Goal: Entertainment & Leisure: Consume media (video, audio)

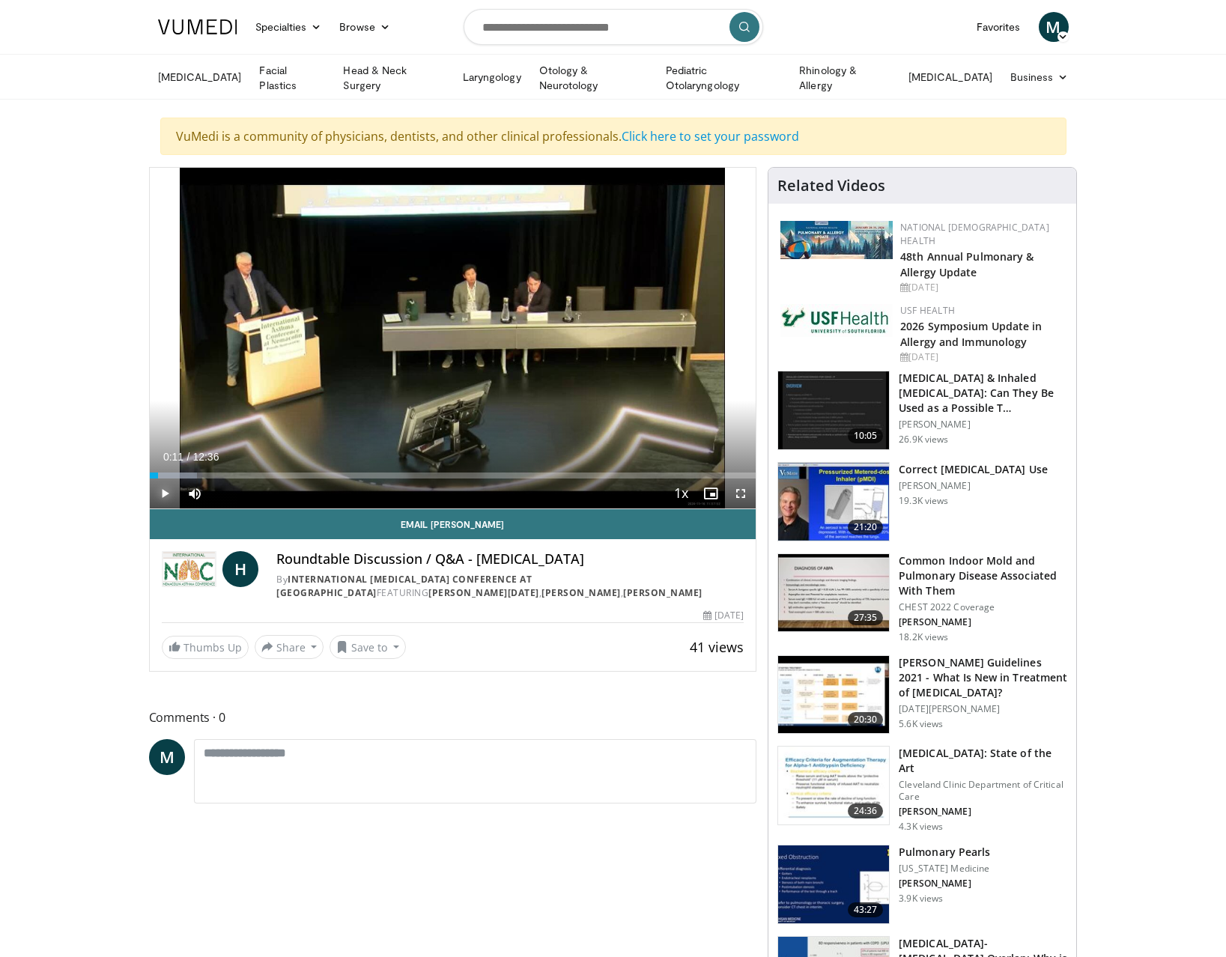
click at [166, 485] on span "Video Player" at bounding box center [165, 494] width 30 height 30
click at [243, 493] on div "70%" at bounding box center [234, 492] width 43 height 5
click at [238, 491] on div "Volume Level" at bounding box center [228, 492] width 30 height 5
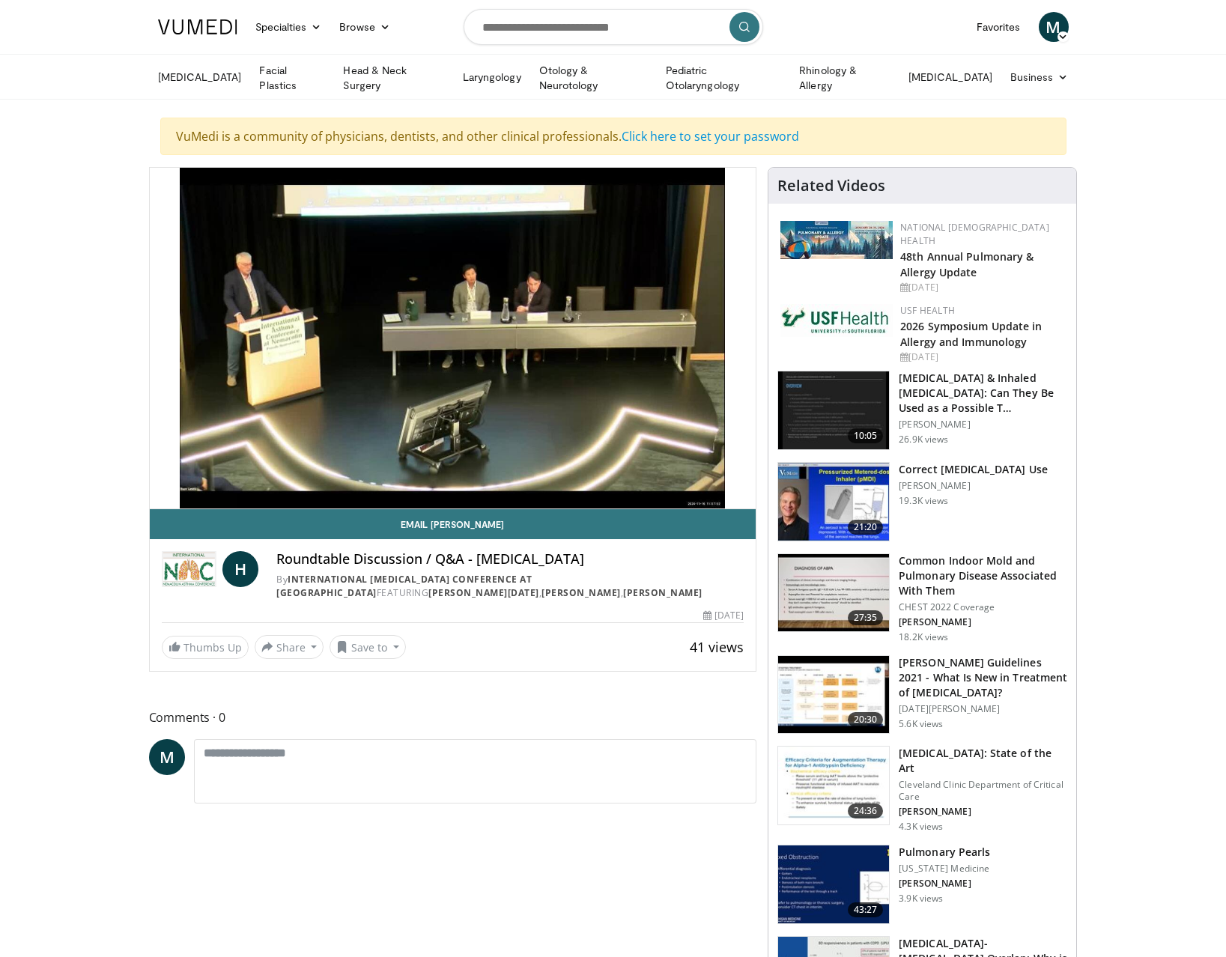
click at [237, 491] on video-js "**********" at bounding box center [453, 338] width 607 height 341
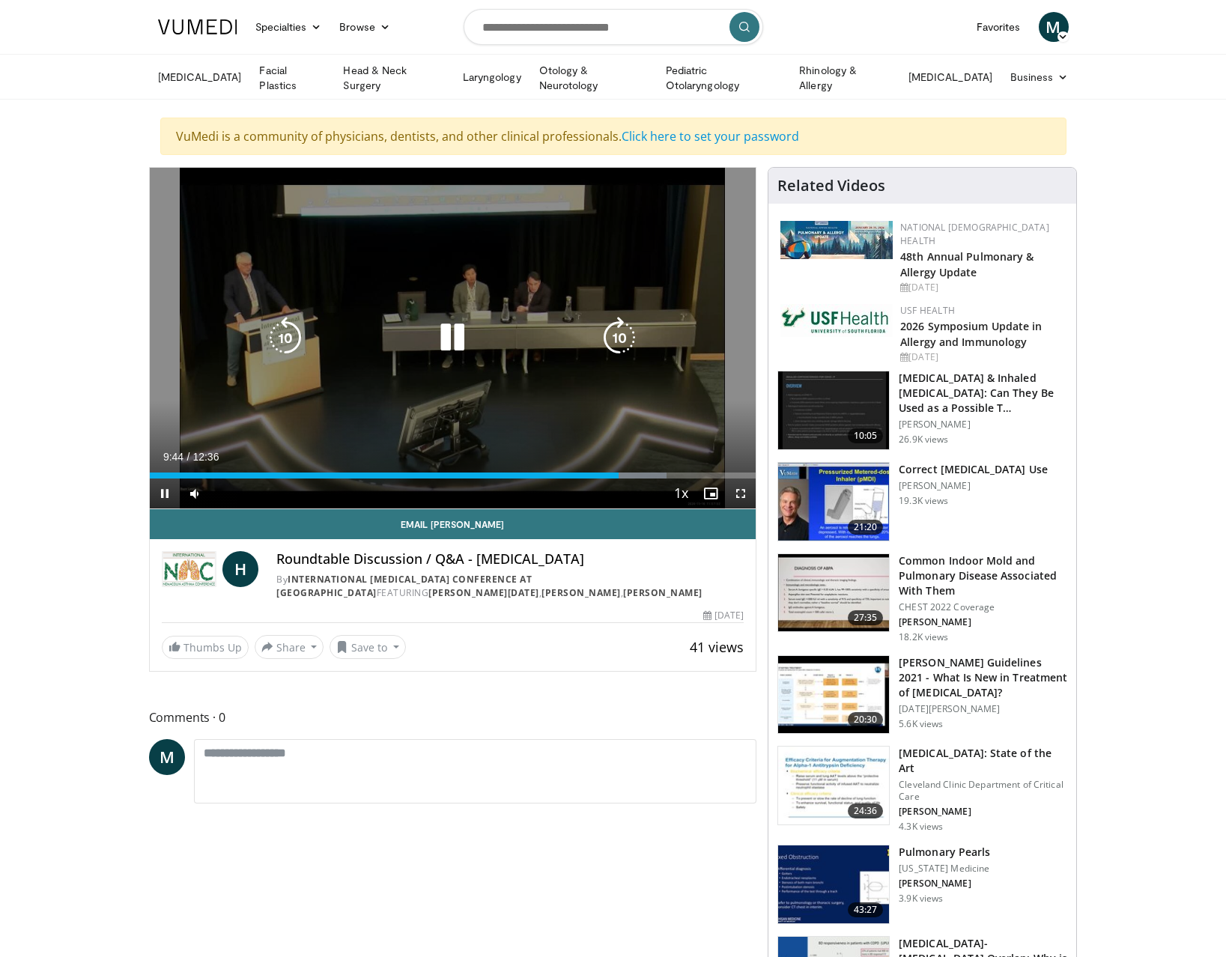
click at [462, 334] on icon "Video Player" at bounding box center [452, 338] width 42 height 42
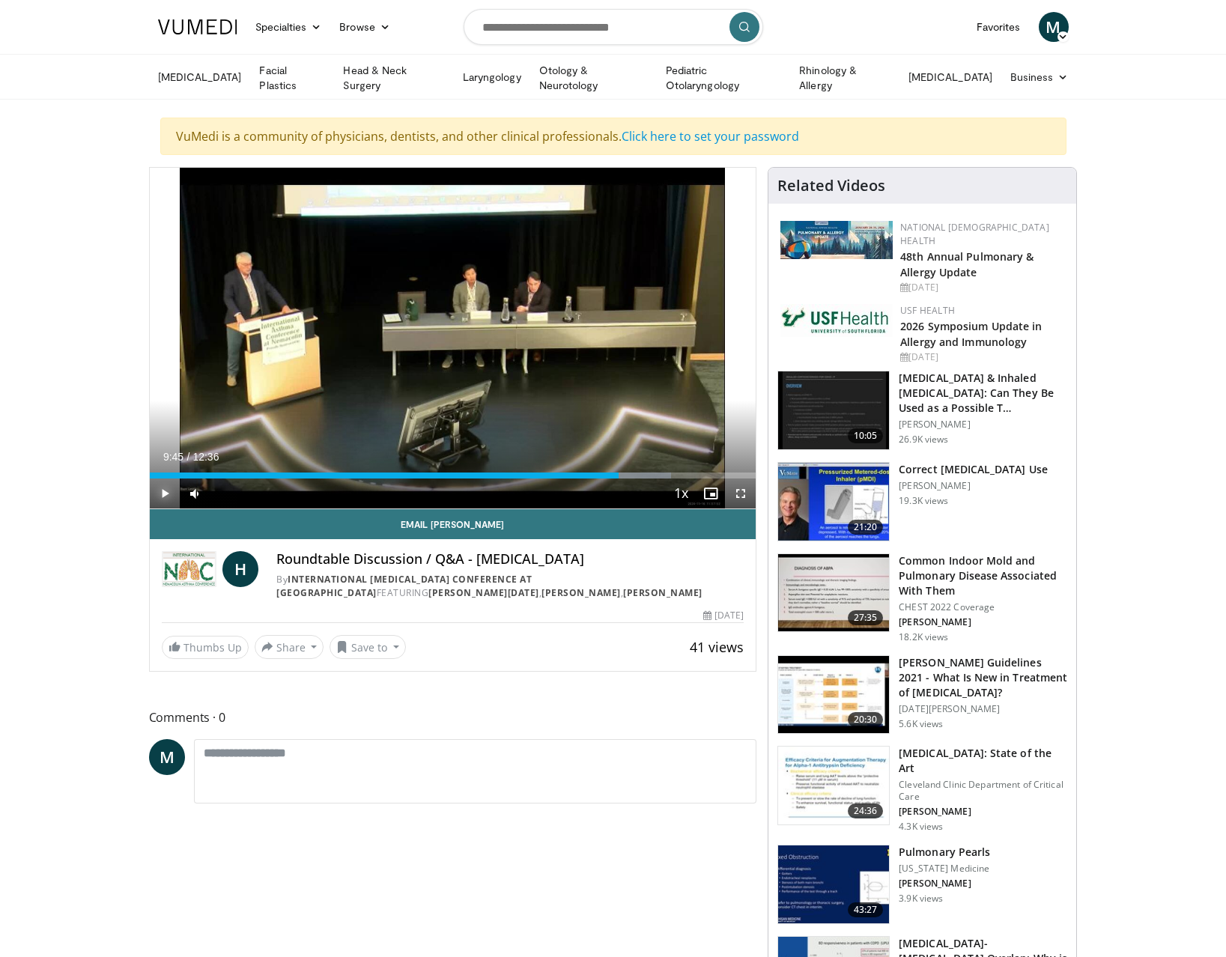
click at [159, 484] on span "Video Player" at bounding box center [165, 494] width 30 height 30
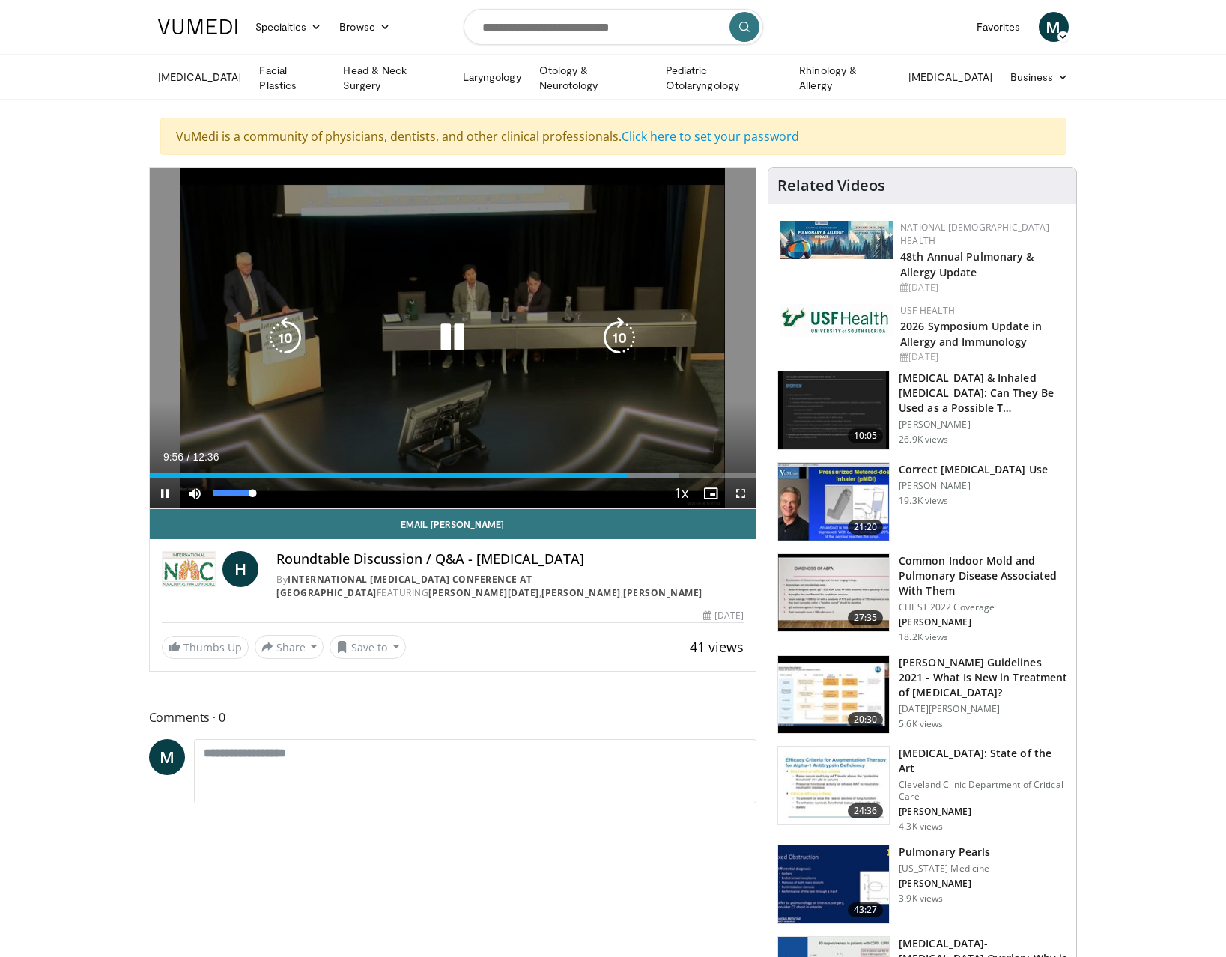
drag, startPoint x: 244, startPoint y: 494, endPoint x: 273, endPoint y: 481, distance: 32.2
click at [263, 489] on div "Mute 93%" at bounding box center [232, 494] width 105 height 30
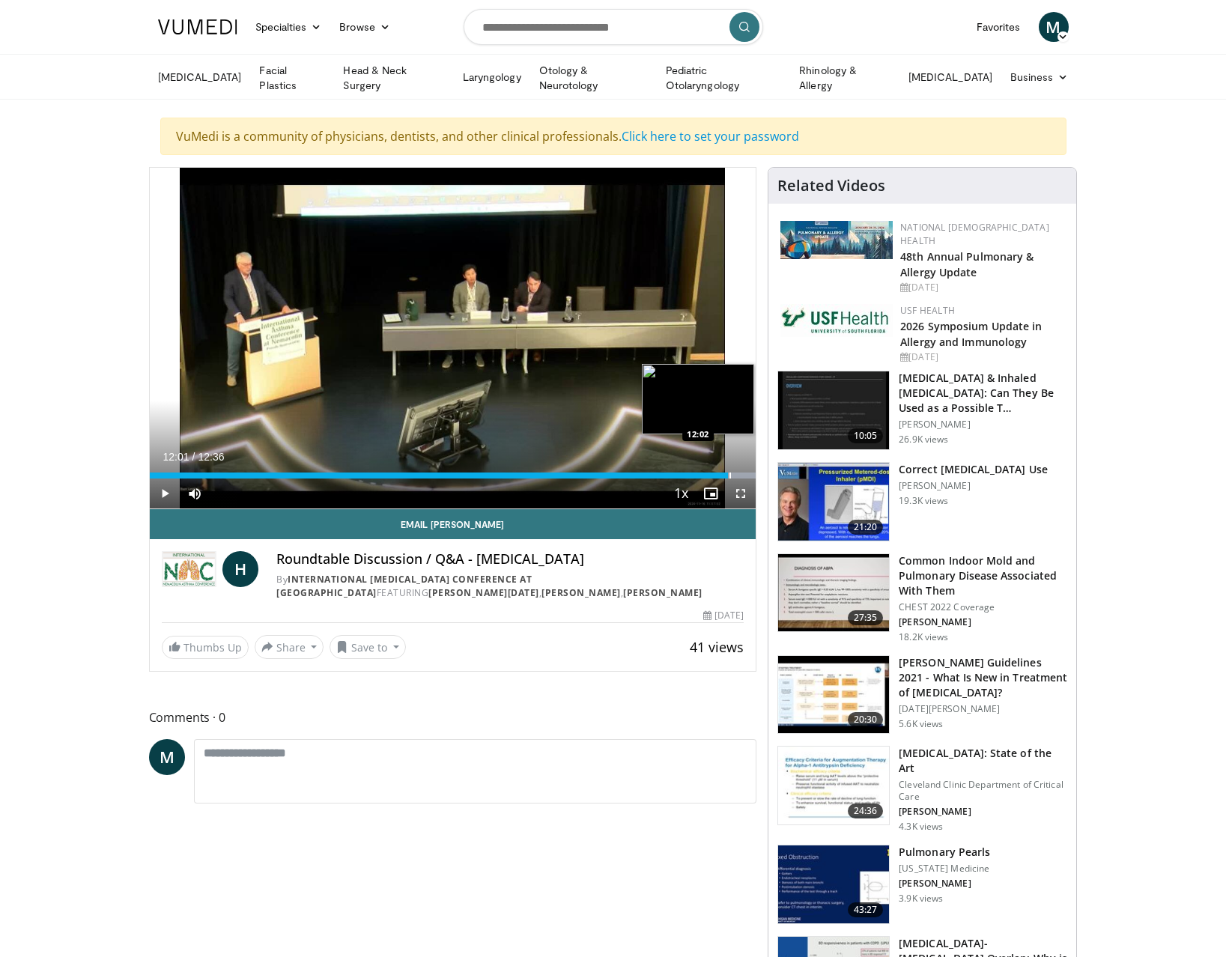
click at [729, 473] on div "Progress Bar" at bounding box center [729, 476] width 1 height 6
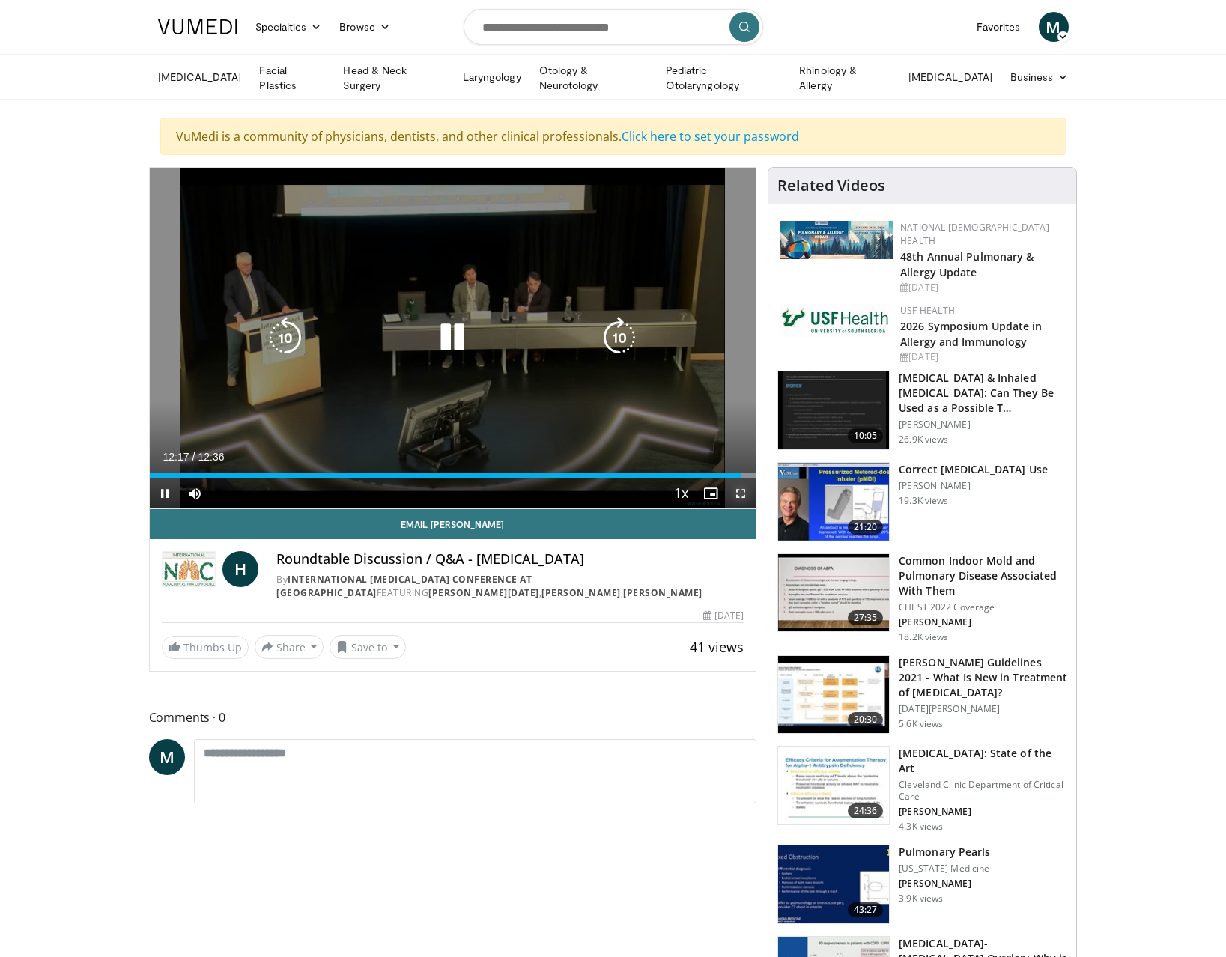
drag, startPoint x: 729, startPoint y: 476, endPoint x: 745, endPoint y: 567, distance: 92.0
click at [729, 479] on span "Video Player" at bounding box center [741, 494] width 30 height 30
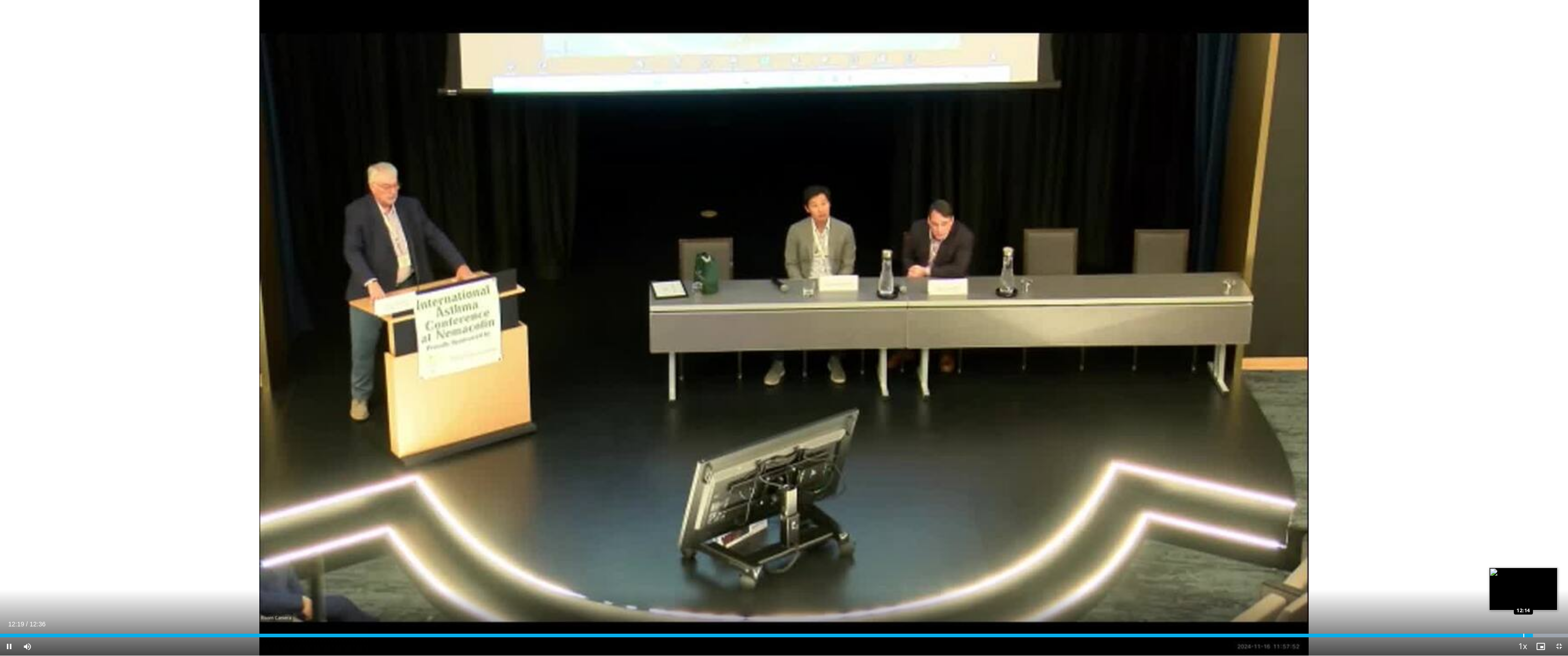
click at [746, 582] on div "Progress Bar" at bounding box center [1524, 636] width 1 height 4
click at [746, 582] on div "Loaded : 100.00% 12:15 12:12" at bounding box center [784, 633] width 1568 height 9
click at [746, 582] on div "Loaded : 100.00% 12:10 12:10" at bounding box center [784, 633] width 1568 height 9
click at [746, 582] on div "Progress Bar" at bounding box center [1512, 636] width 1 height 4
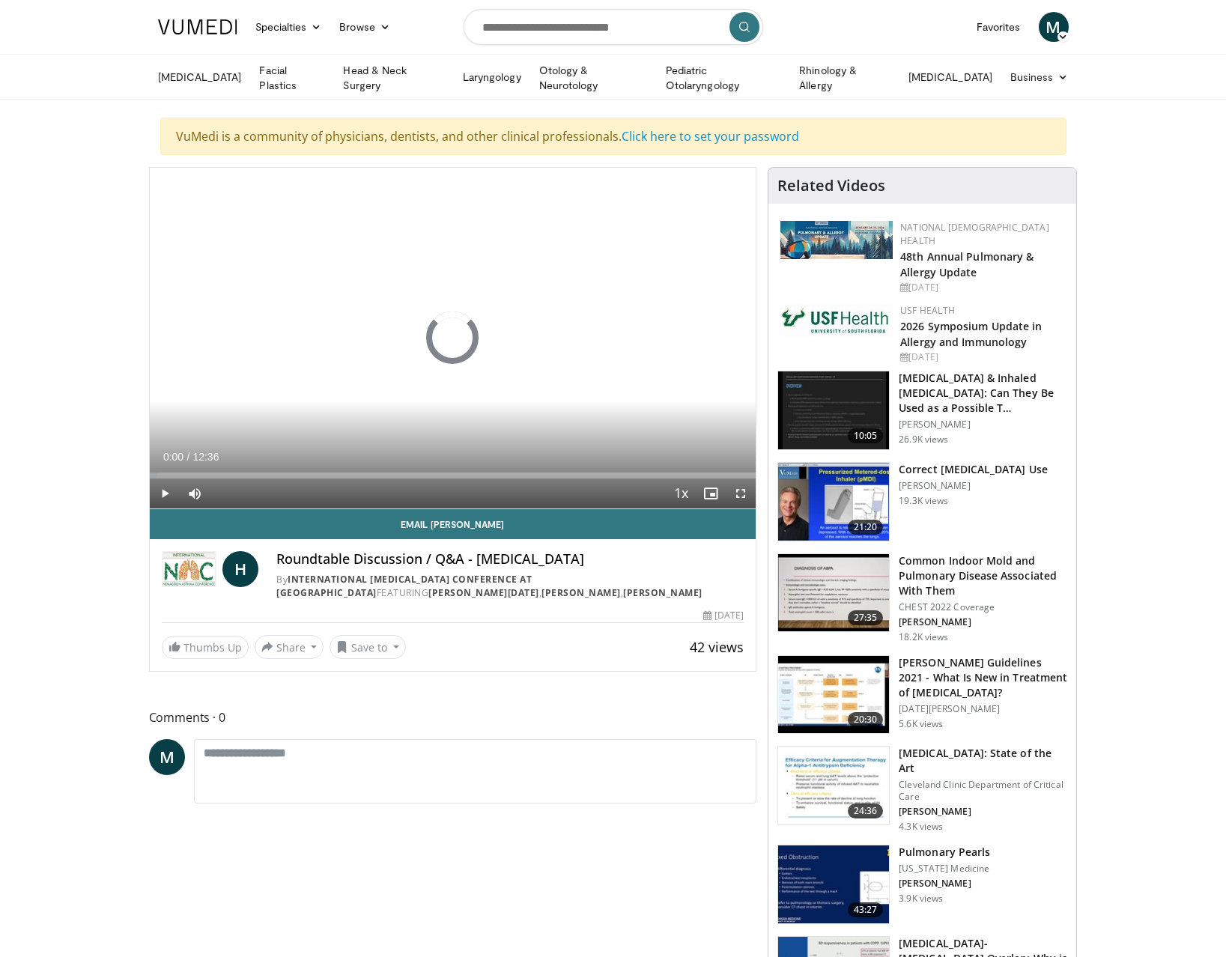
click at [954, 562] on h3 "Common Indoor Mold and Pulmonary Disease Associated With Them" at bounding box center [983, 575] width 168 height 45
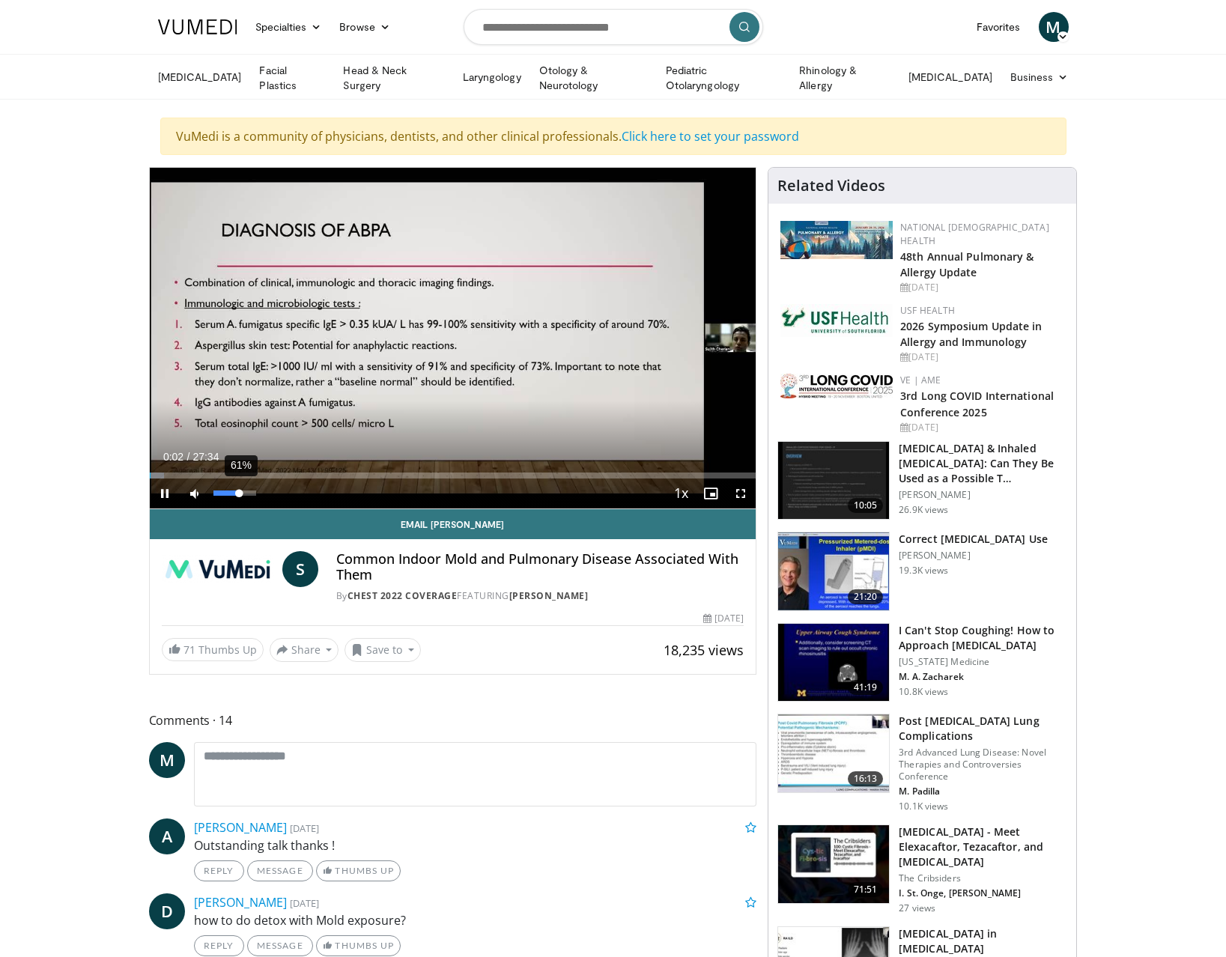
click at [240, 493] on div "61%" at bounding box center [234, 492] width 43 height 5
click at [235, 493] on div "Volume Level" at bounding box center [224, 492] width 22 height 5
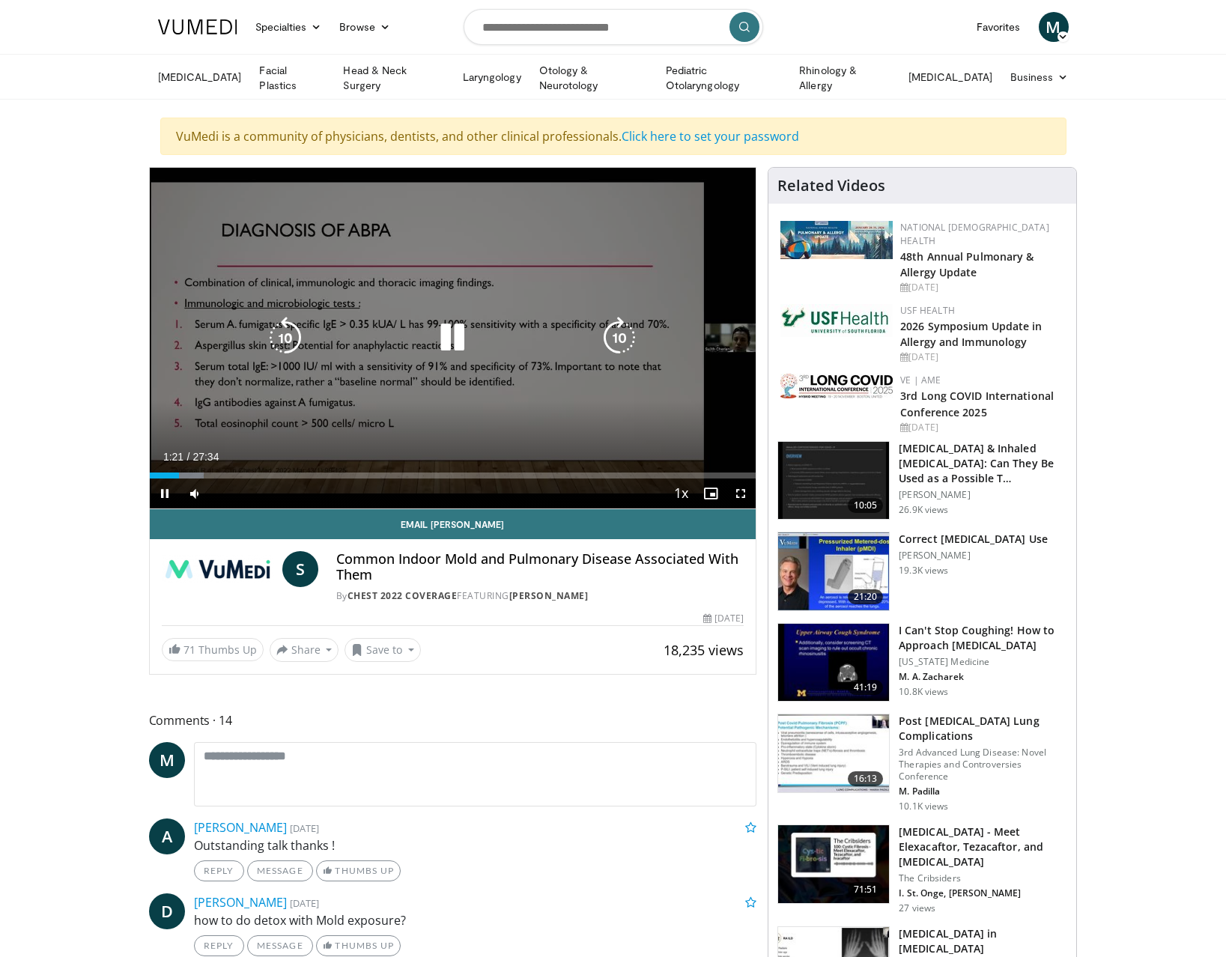
click at [455, 350] on icon "Video Player" at bounding box center [452, 338] width 42 height 42
drag, startPoint x: 168, startPoint y: 488, endPoint x: 207, endPoint y: 480, distance: 39.8
click at [168, 488] on span "Video Player" at bounding box center [165, 494] width 30 height 30
click at [457, 339] on icon "Video Player" at bounding box center [452, 338] width 42 height 42
